Goal: Information Seeking & Learning: Learn about a topic

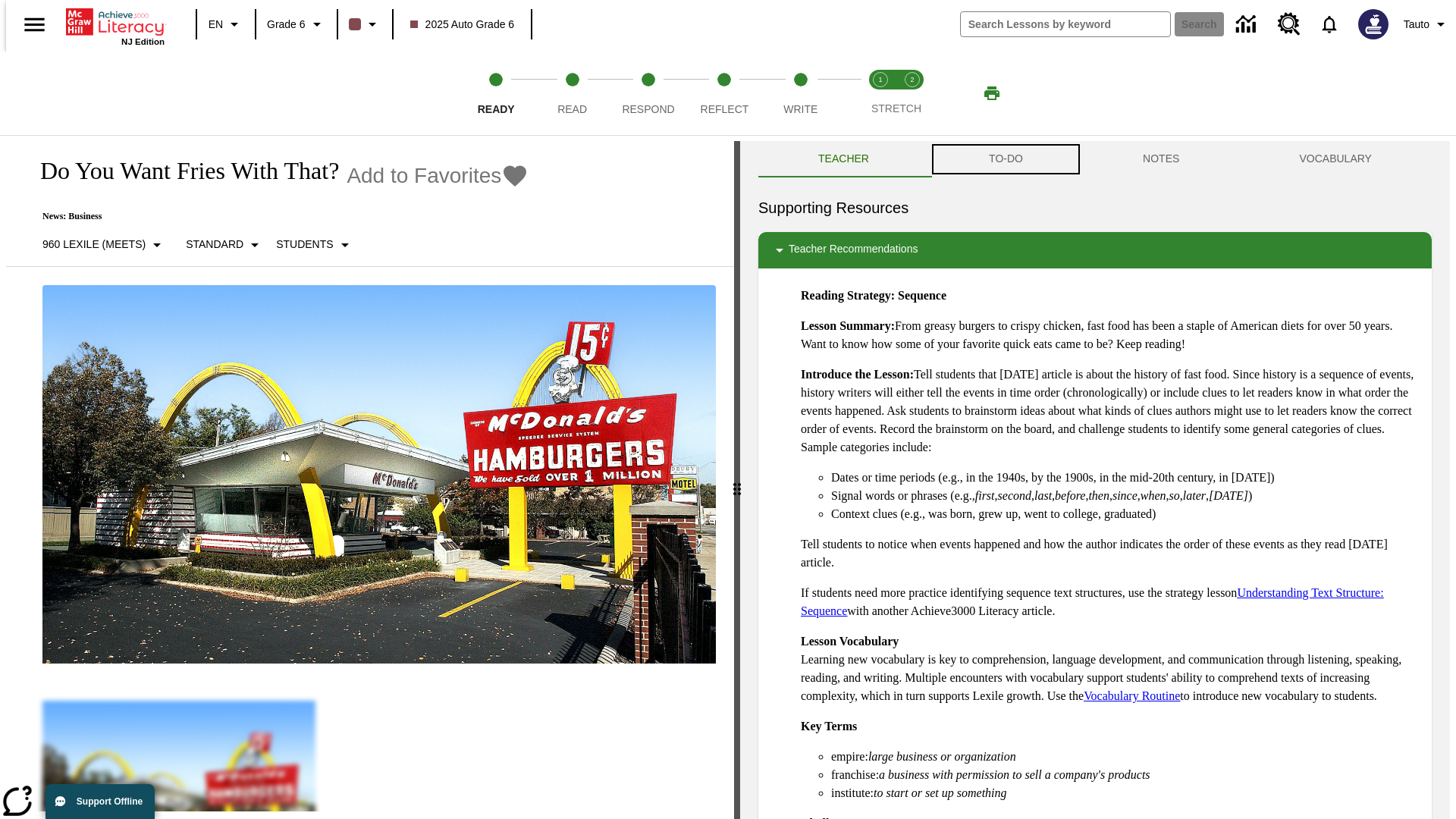
click at [1005, 159] on button "TO-DO" at bounding box center [1006, 159] width 154 height 36
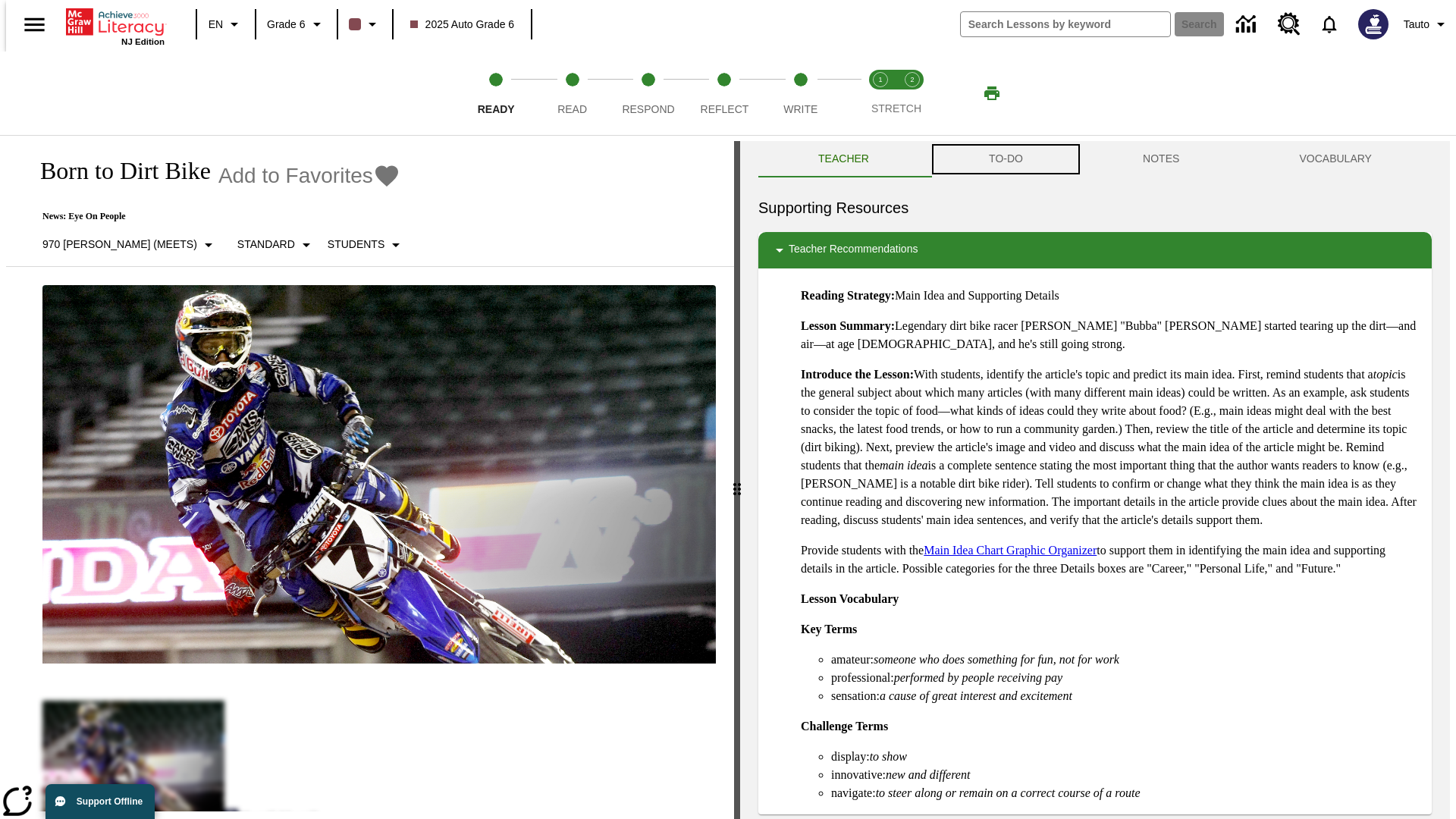
click at [1005, 159] on button "TO-DO" at bounding box center [1006, 159] width 154 height 36
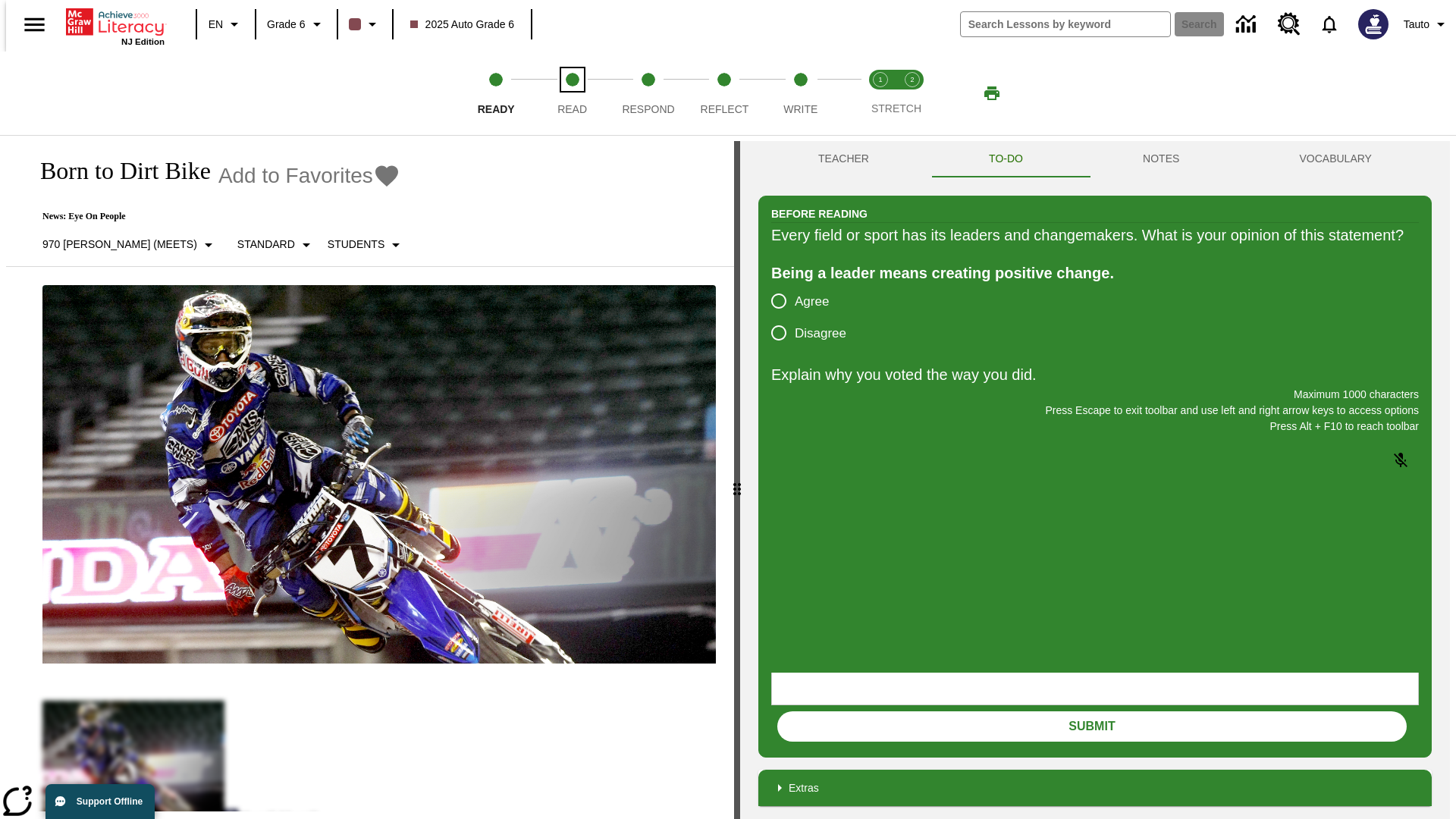
click at [572, 93] on span "Read" at bounding box center [572, 103] width 30 height 27
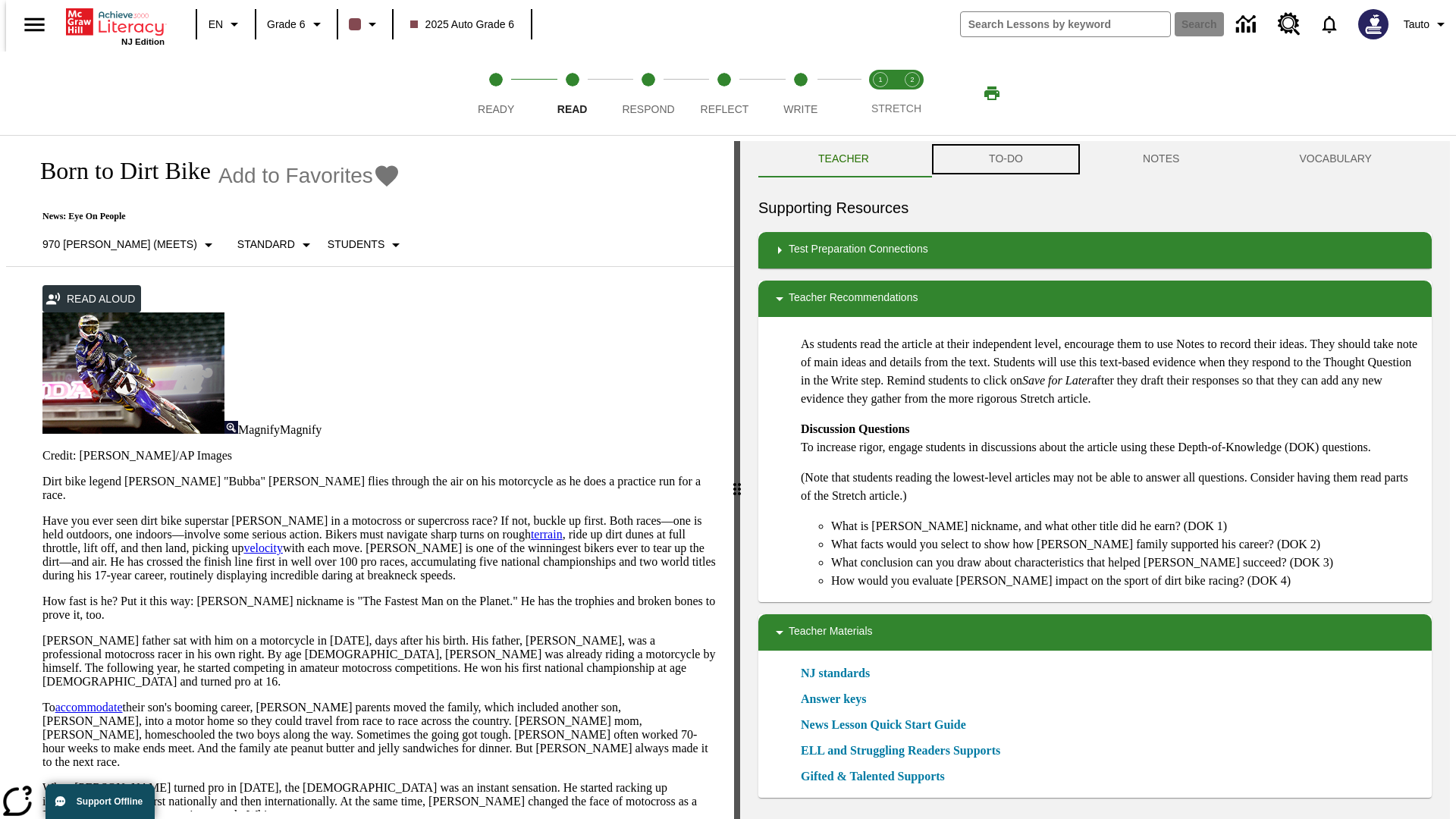
scroll to position [1, 0]
click at [1005, 159] on button "TO-DO" at bounding box center [1006, 158] width 154 height 36
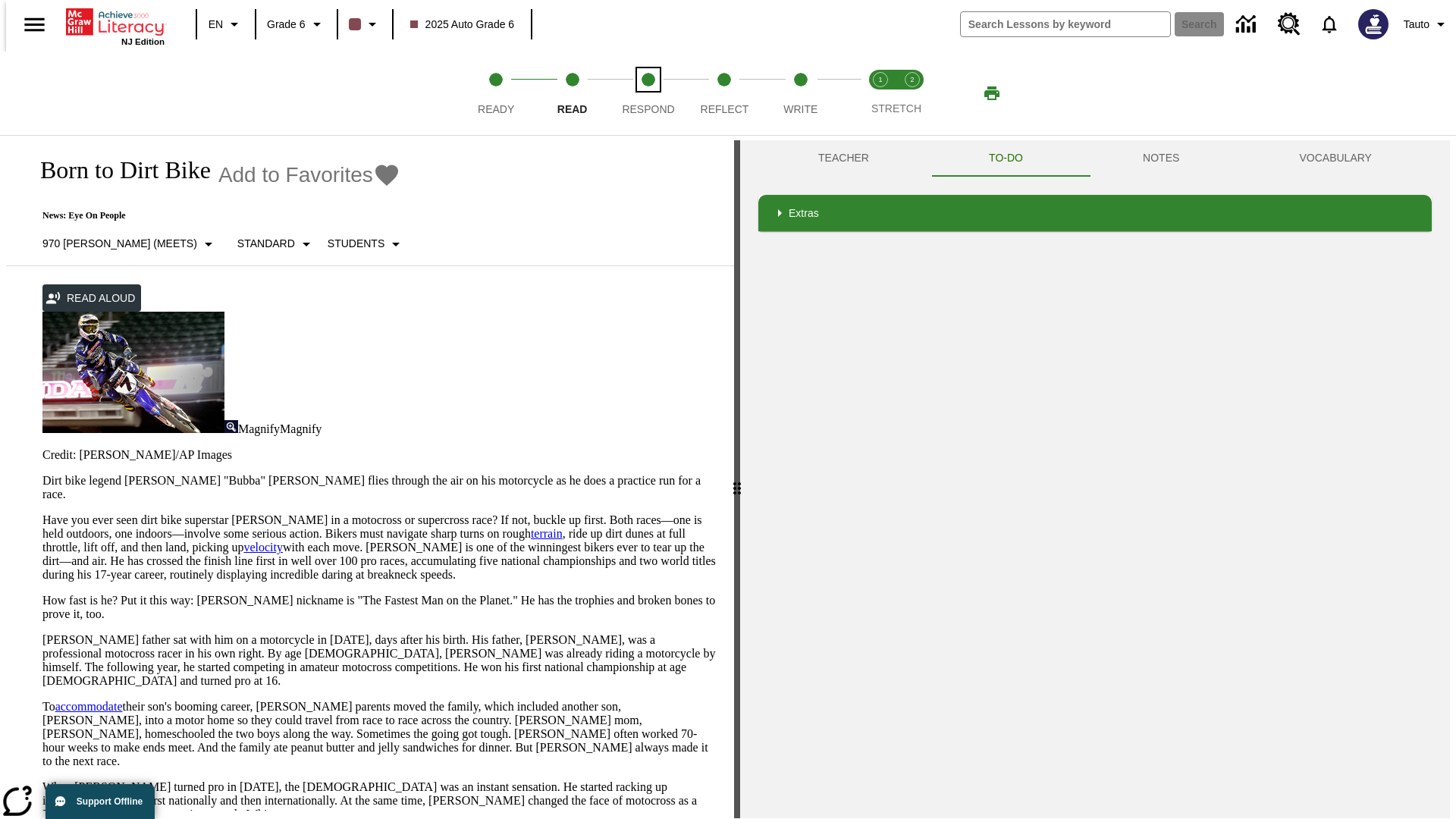
click at [648, 93] on span "Respond" at bounding box center [648, 103] width 52 height 27
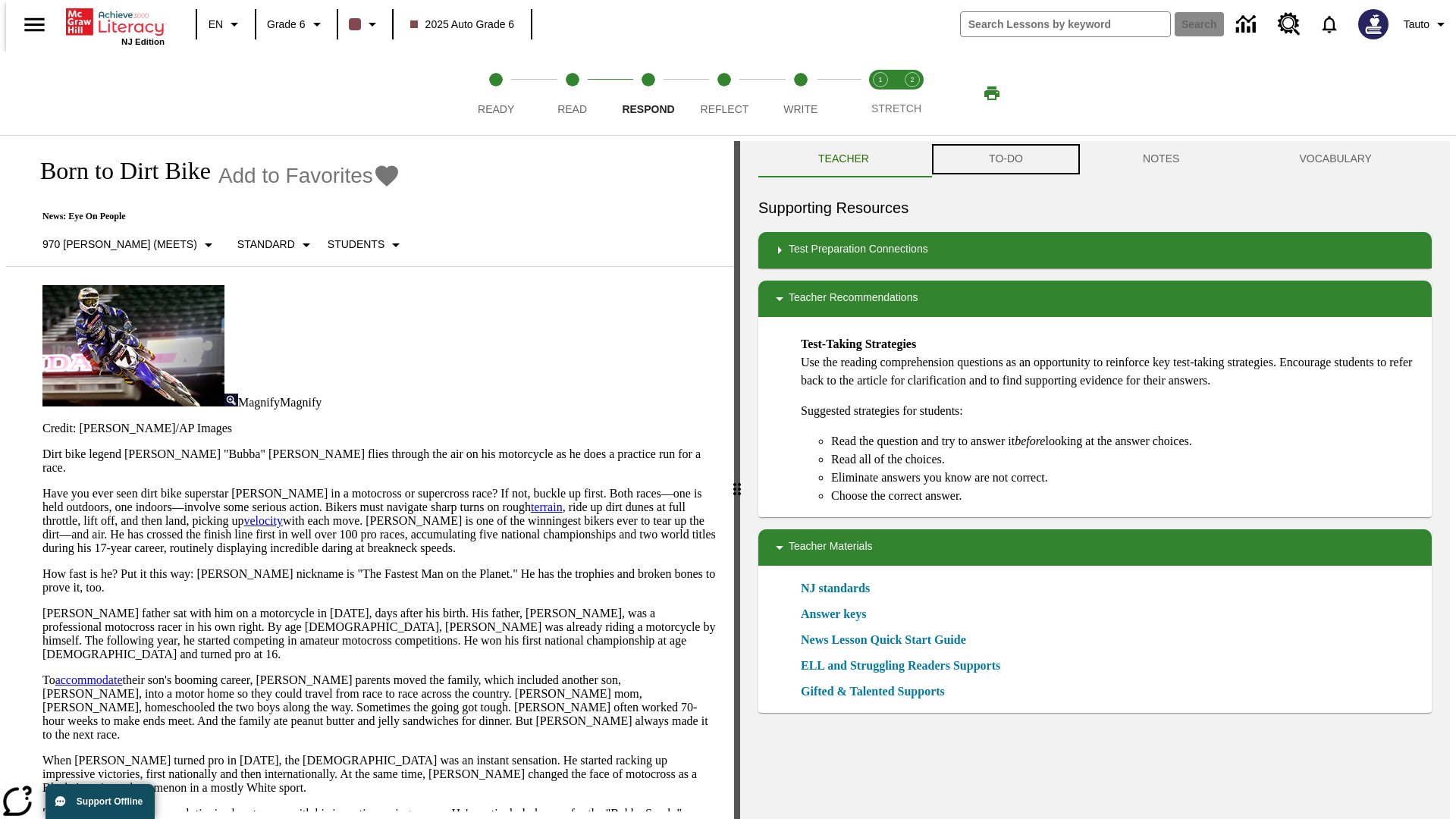
scroll to position [1, 0]
click at [1005, 159] on button "TO-DO" at bounding box center [1006, 158] width 154 height 36
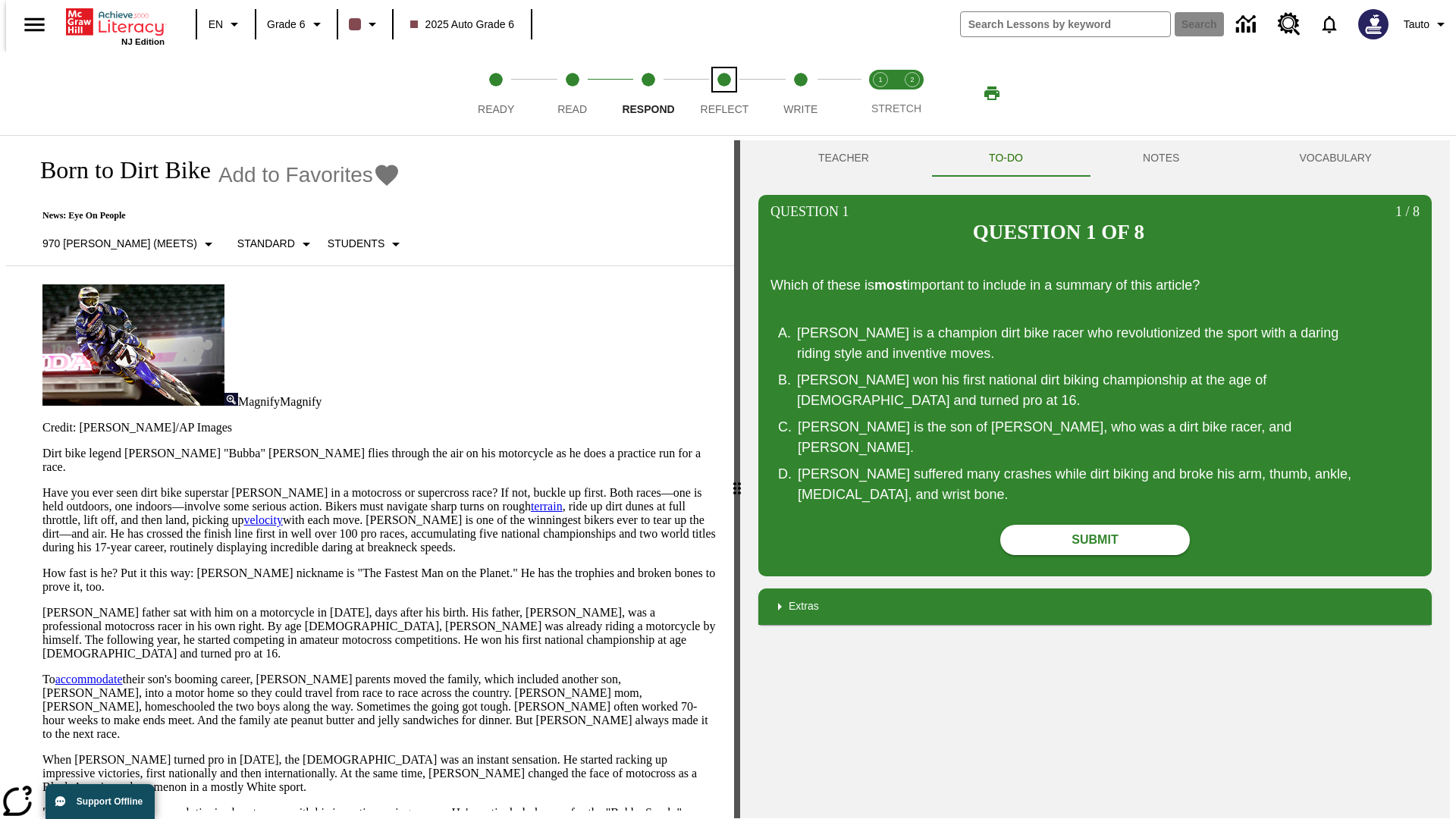
click at [724, 93] on span "Reflect" at bounding box center [724, 103] width 48 height 27
